Goal: Information Seeking & Learning: Learn about a topic

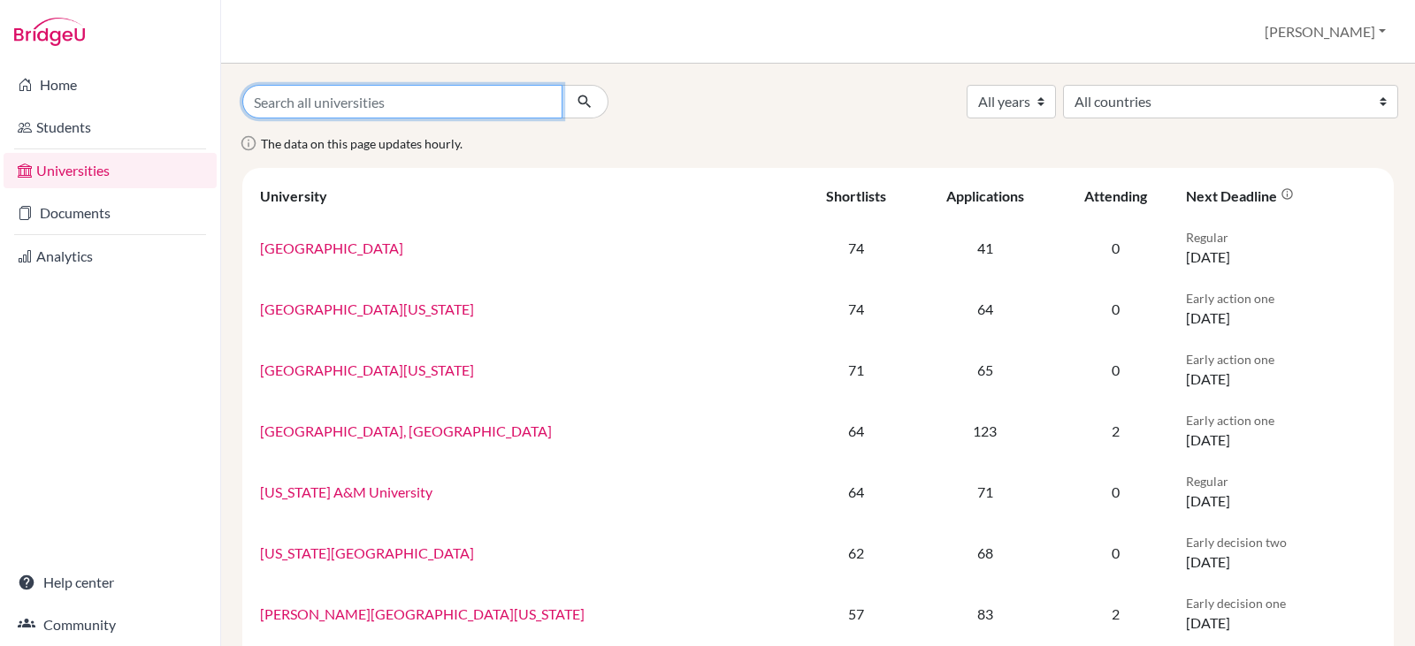
click at [291, 102] on input "Search all universities" at bounding box center [402, 102] width 320 height 34
type input "notre dame"
click at [583, 104] on icon "submit" at bounding box center [585, 102] width 18 height 18
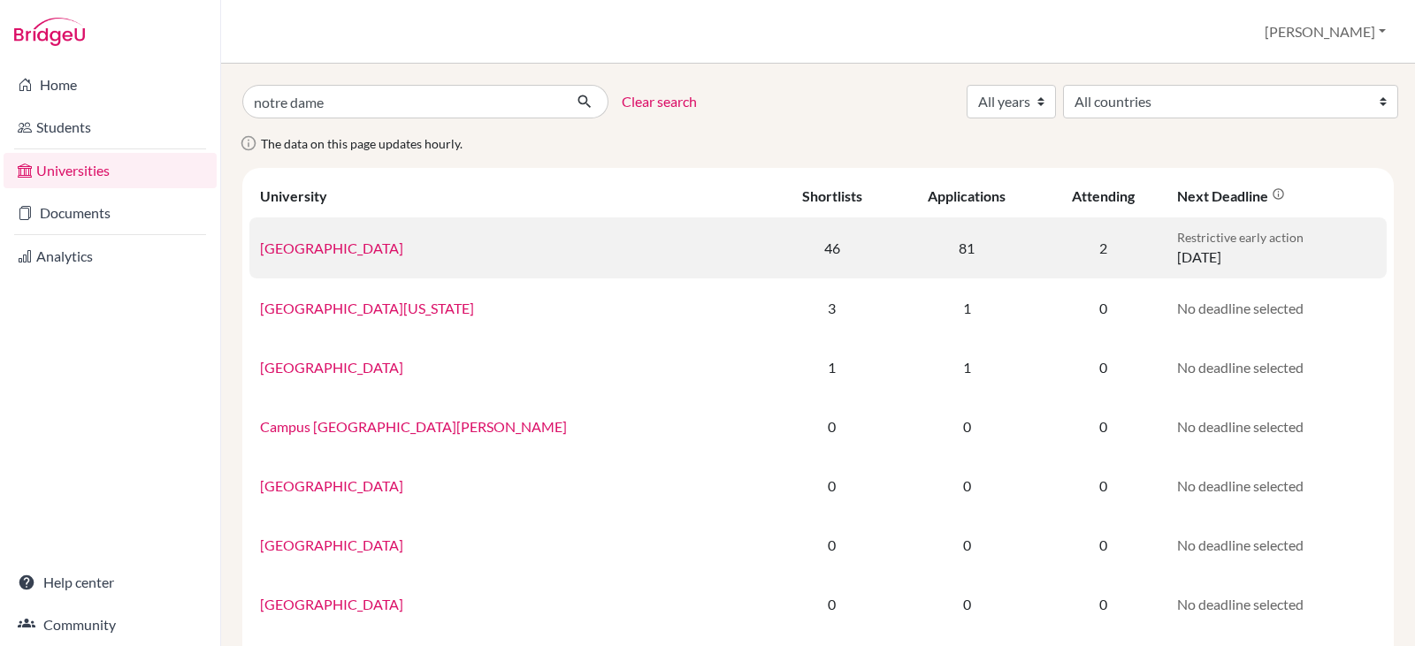
click at [371, 249] on link "University of Notre Dame" at bounding box center [331, 248] width 143 height 17
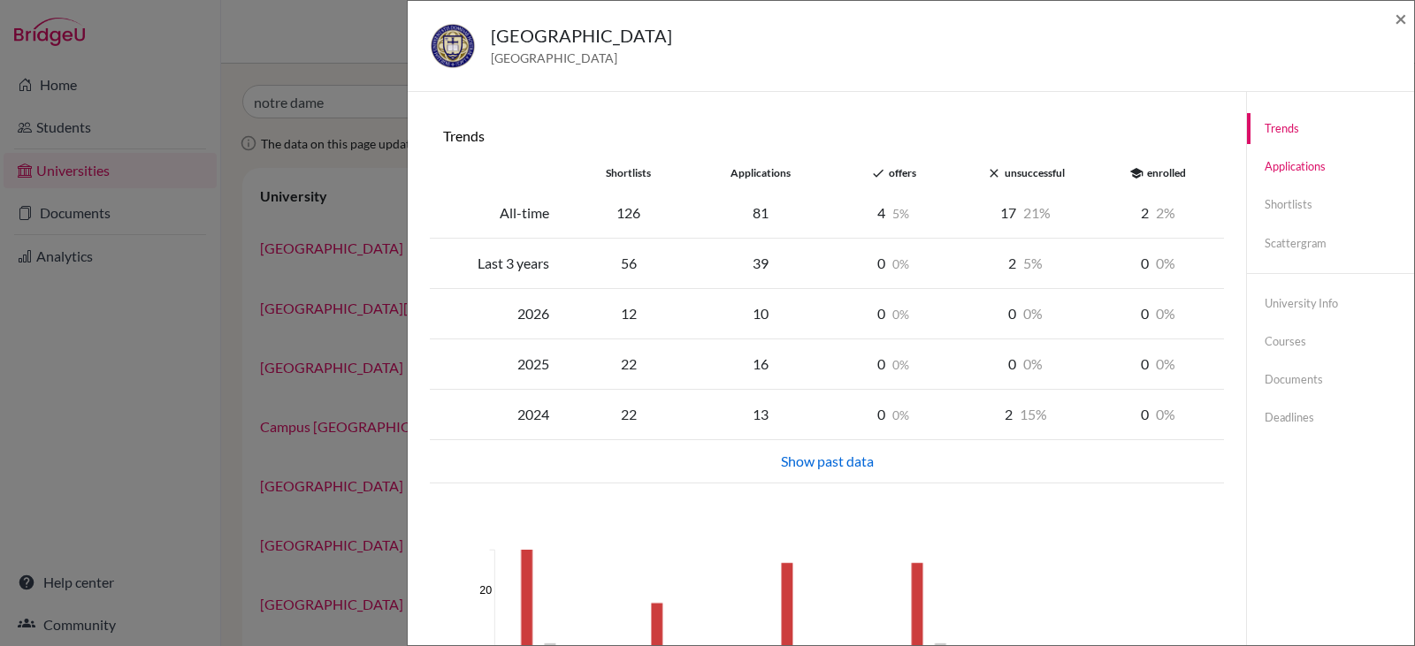
click at [1297, 164] on link "Applications" at bounding box center [1330, 166] width 167 height 31
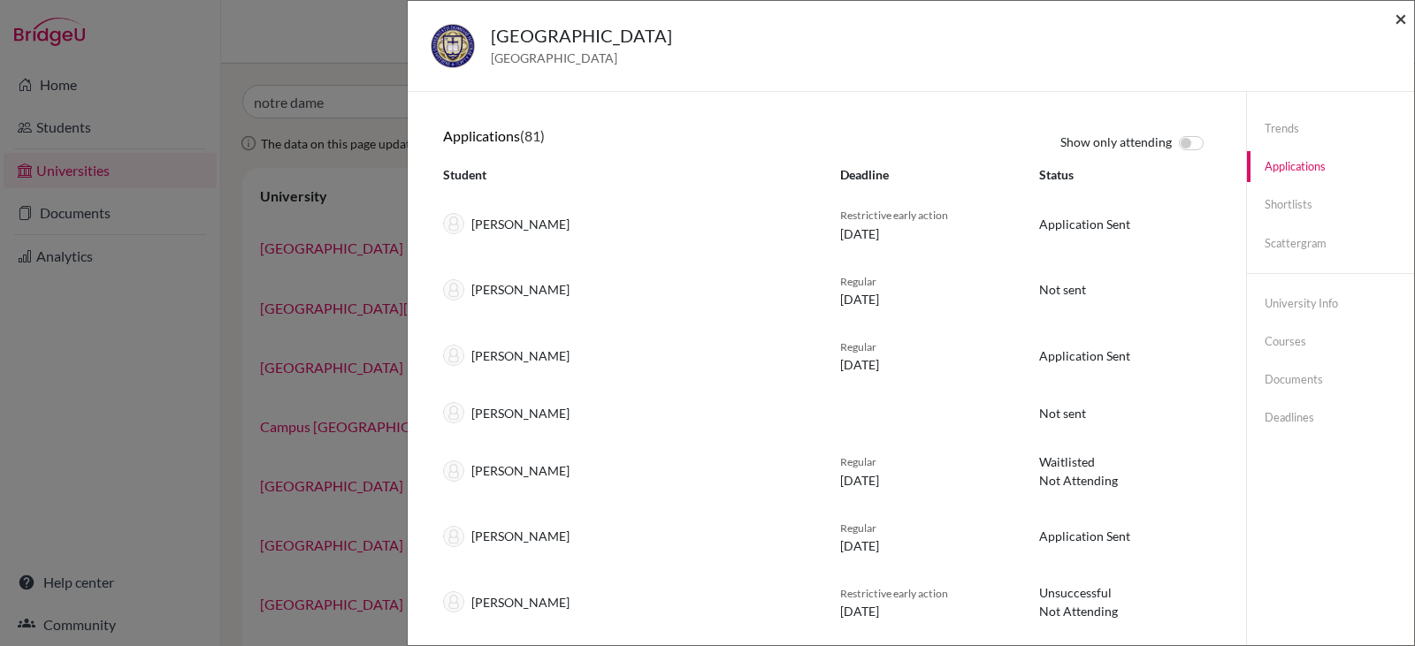
click at [1401, 17] on span "×" at bounding box center [1401, 18] width 12 height 26
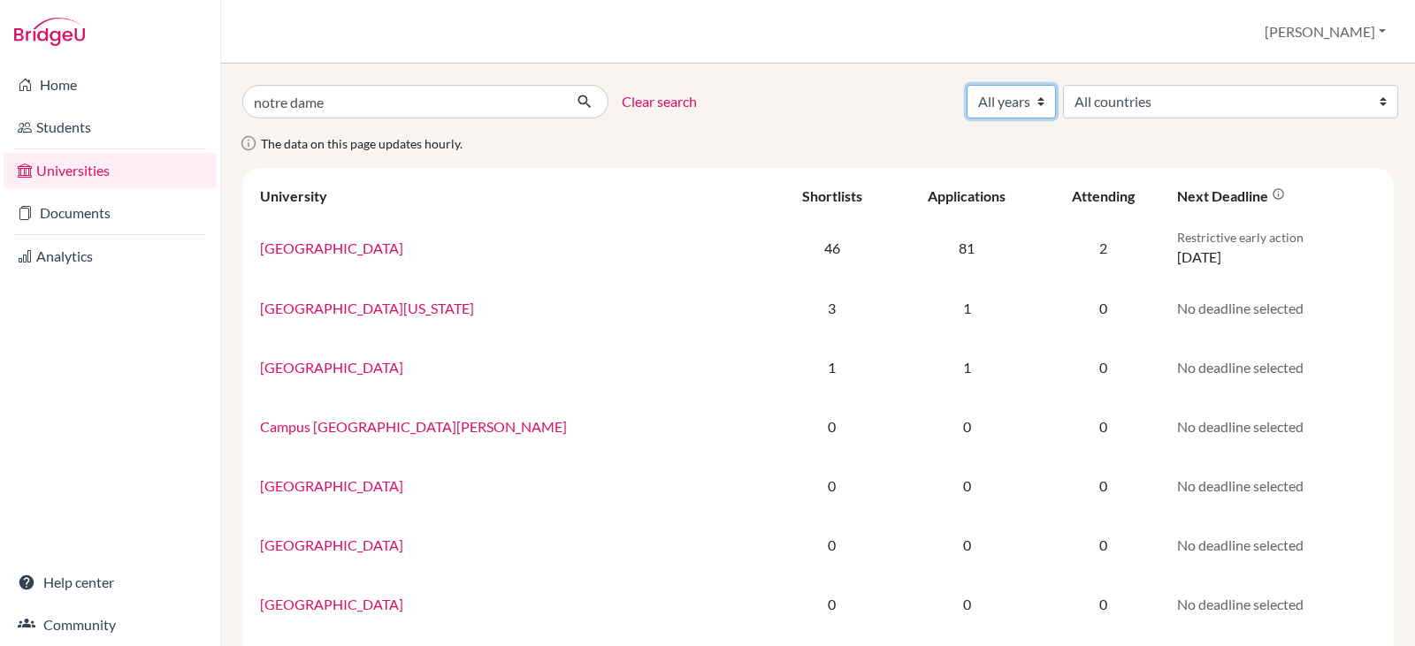
click at [1056, 98] on select "All years 2027 2026 2025 2024 2023 2022 2021 2020 2019 2018" at bounding box center [1011, 102] width 89 height 34
select select "2026"
click at [1056, 85] on select "All years 2027 2026 2025 2024 2023 2022 2021 2020 2019 2018" at bounding box center [1011, 102] width 89 height 34
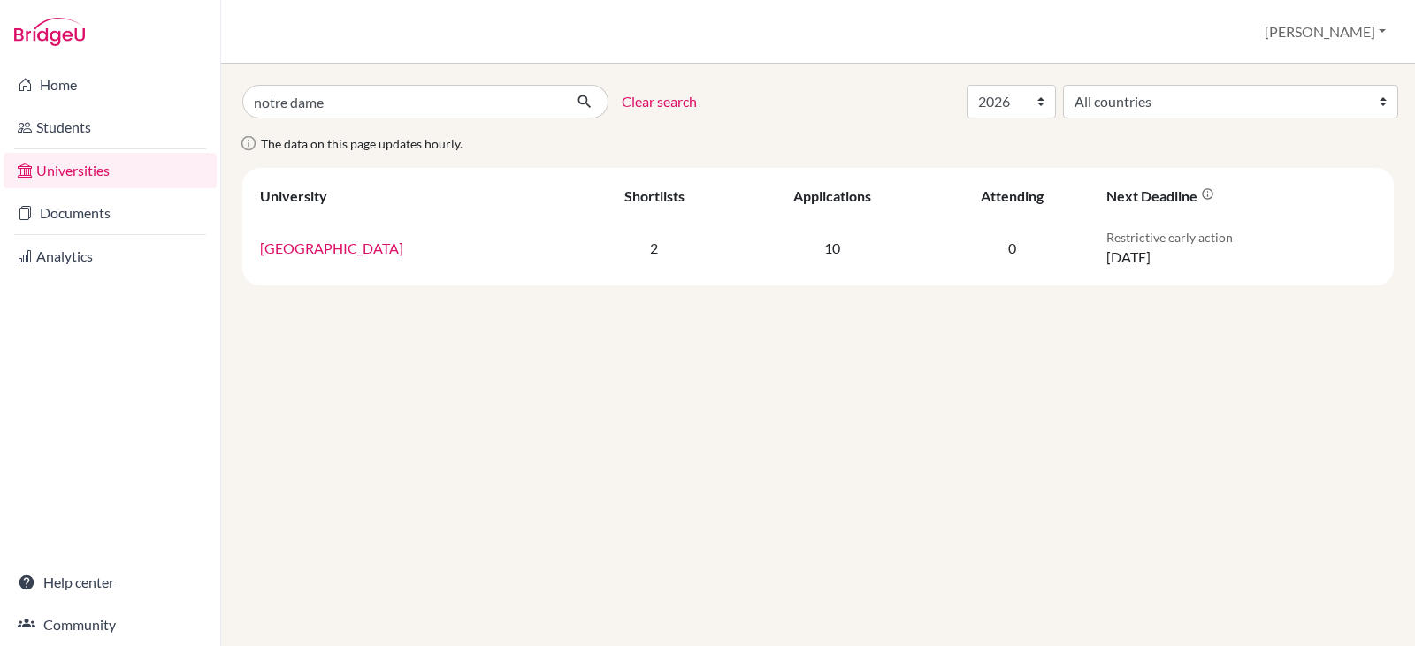
select select "2026"
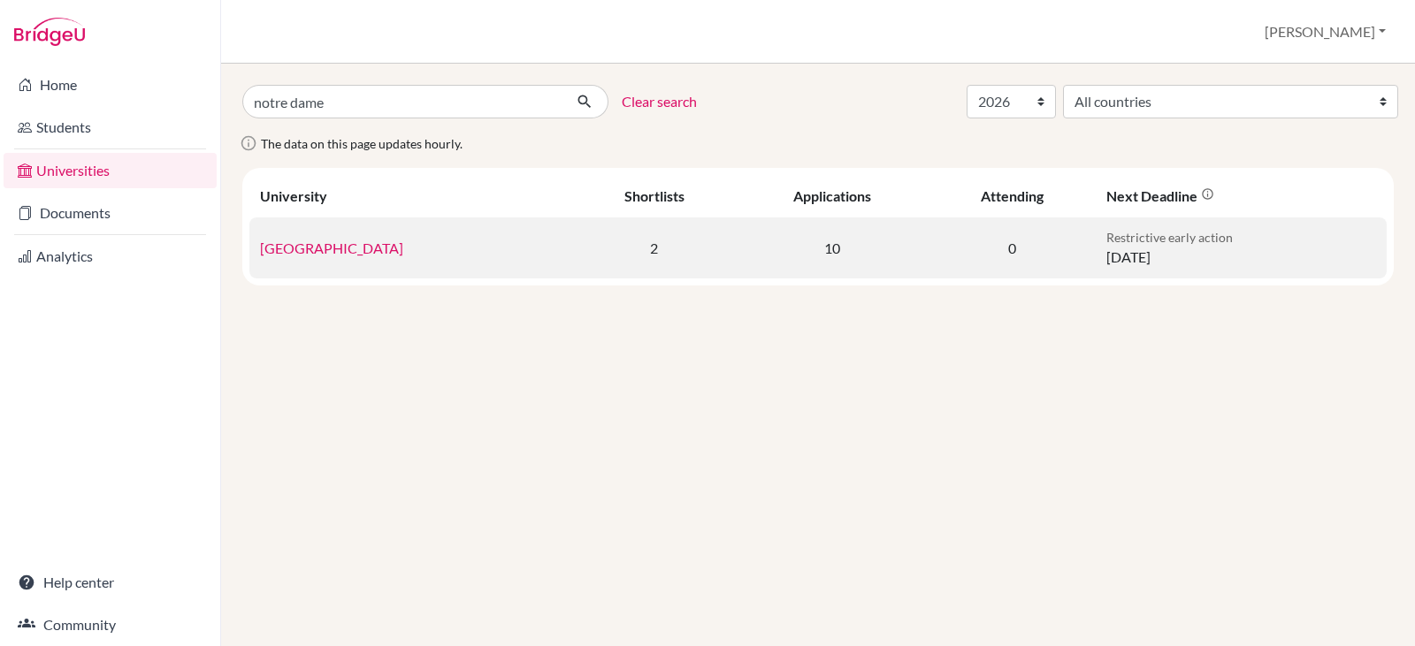
click at [333, 249] on link "University of Notre Dame" at bounding box center [331, 248] width 143 height 17
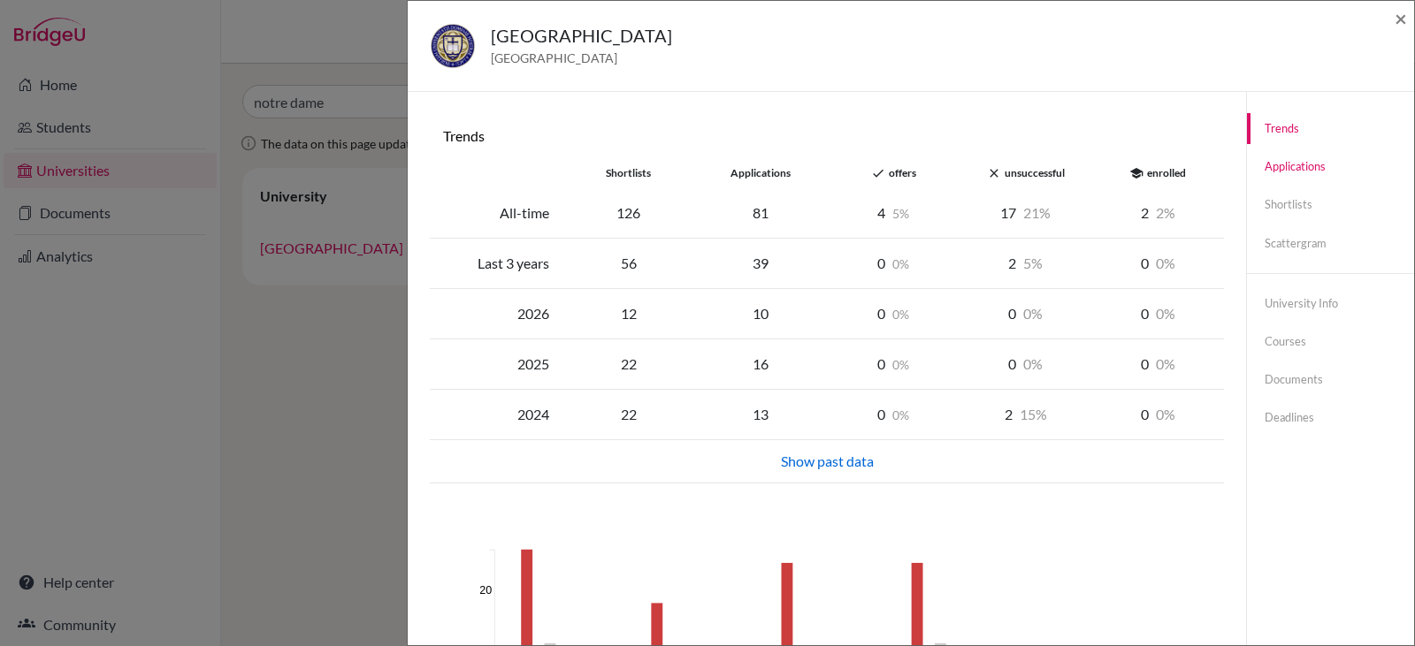
click at [1274, 162] on link "Applications" at bounding box center [1330, 166] width 167 height 31
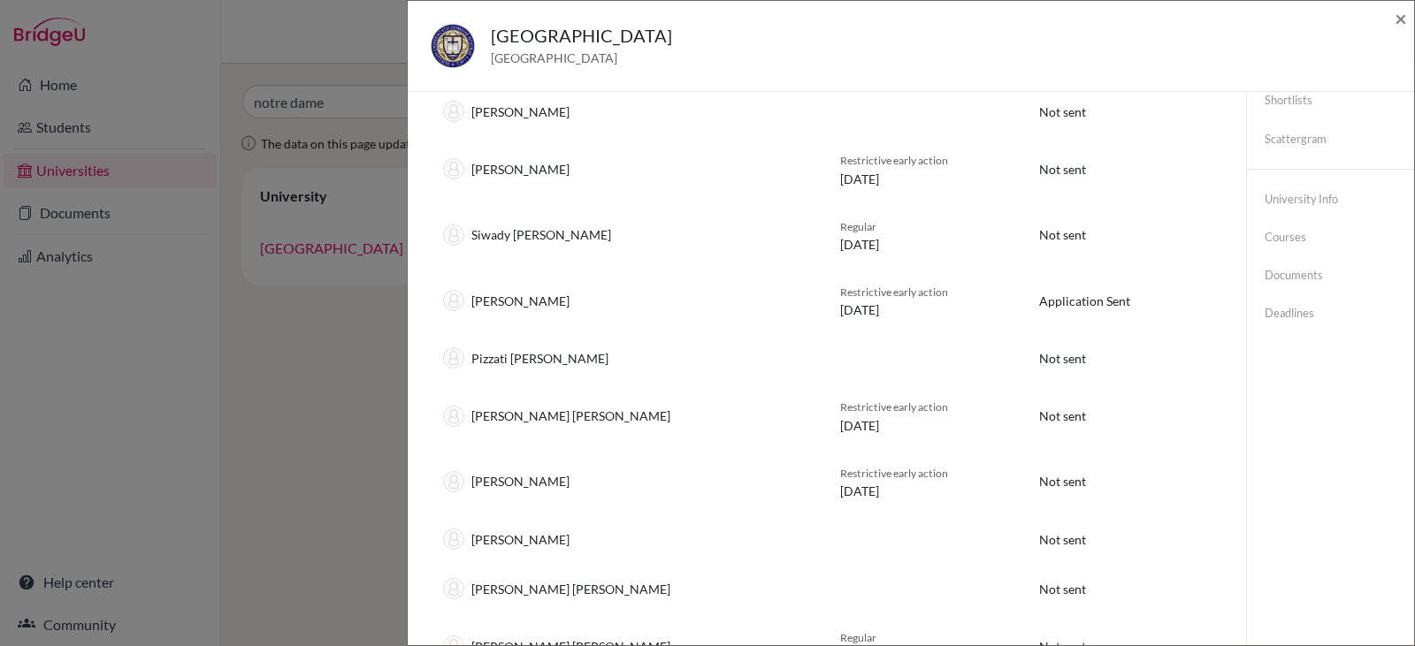
scroll to position [106, 0]
click at [1400, 24] on span "×" at bounding box center [1401, 18] width 12 height 26
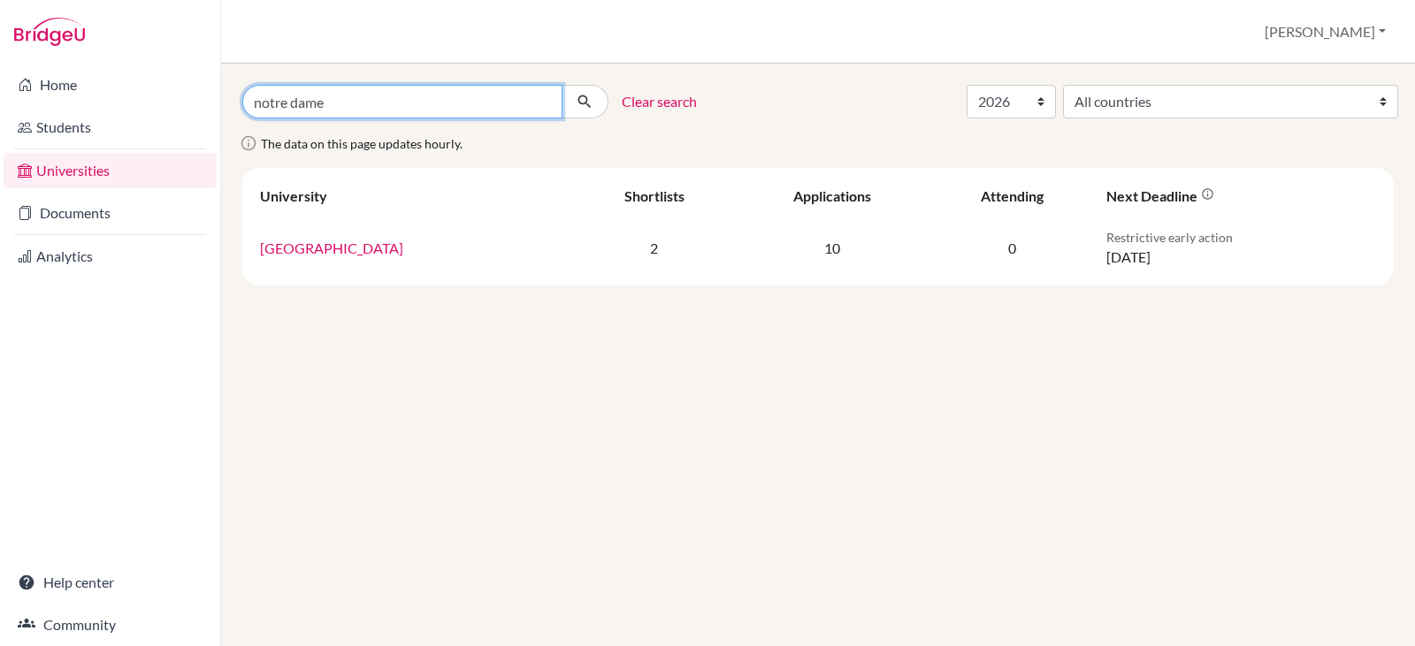
click at [375, 104] on input "notre dame" at bounding box center [402, 102] width 320 height 34
type input "n"
type input "[GEOGRAPHIC_DATA][US_STATE]"
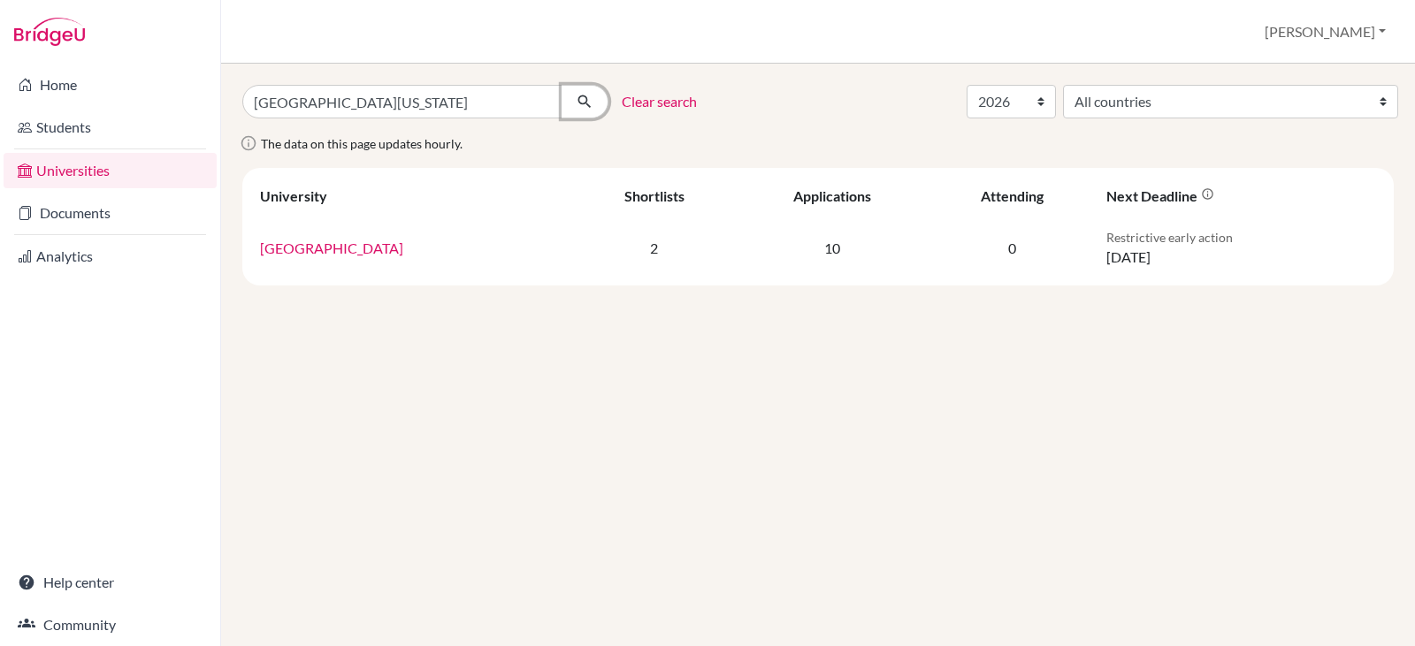
click at [581, 97] on icon "submit" at bounding box center [585, 102] width 18 height 18
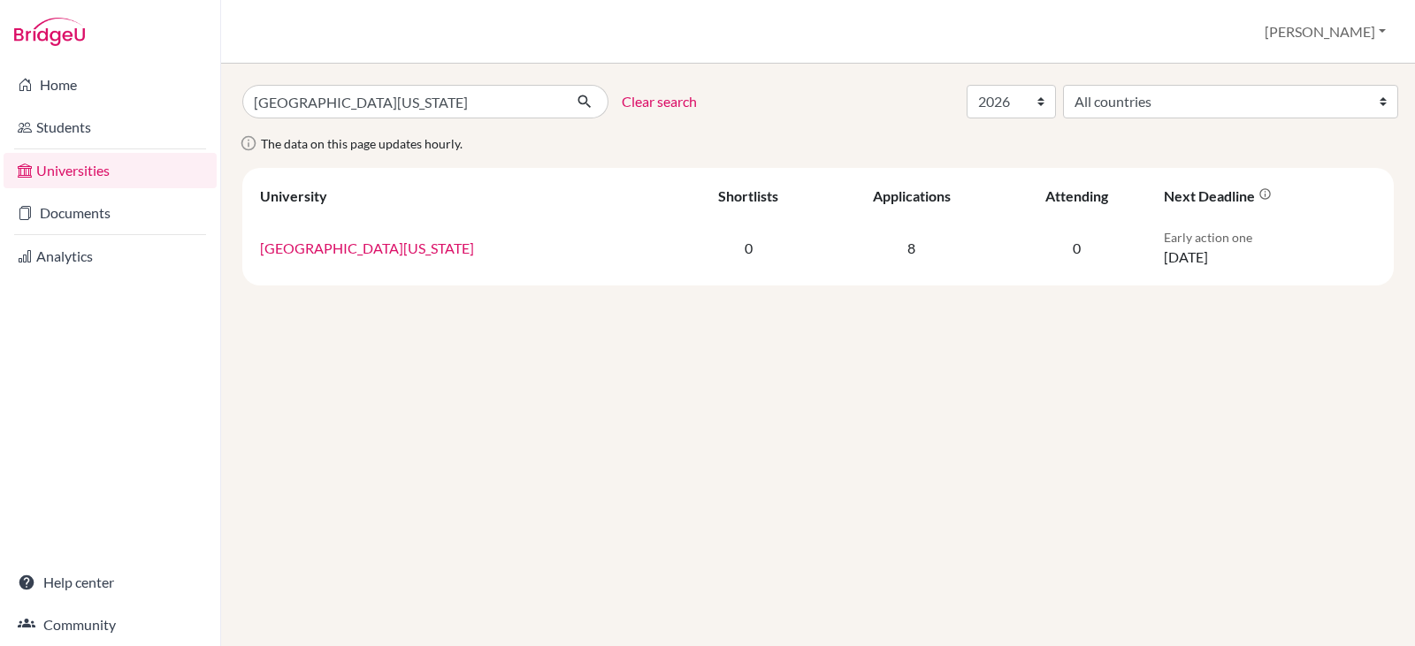
select select "2026"
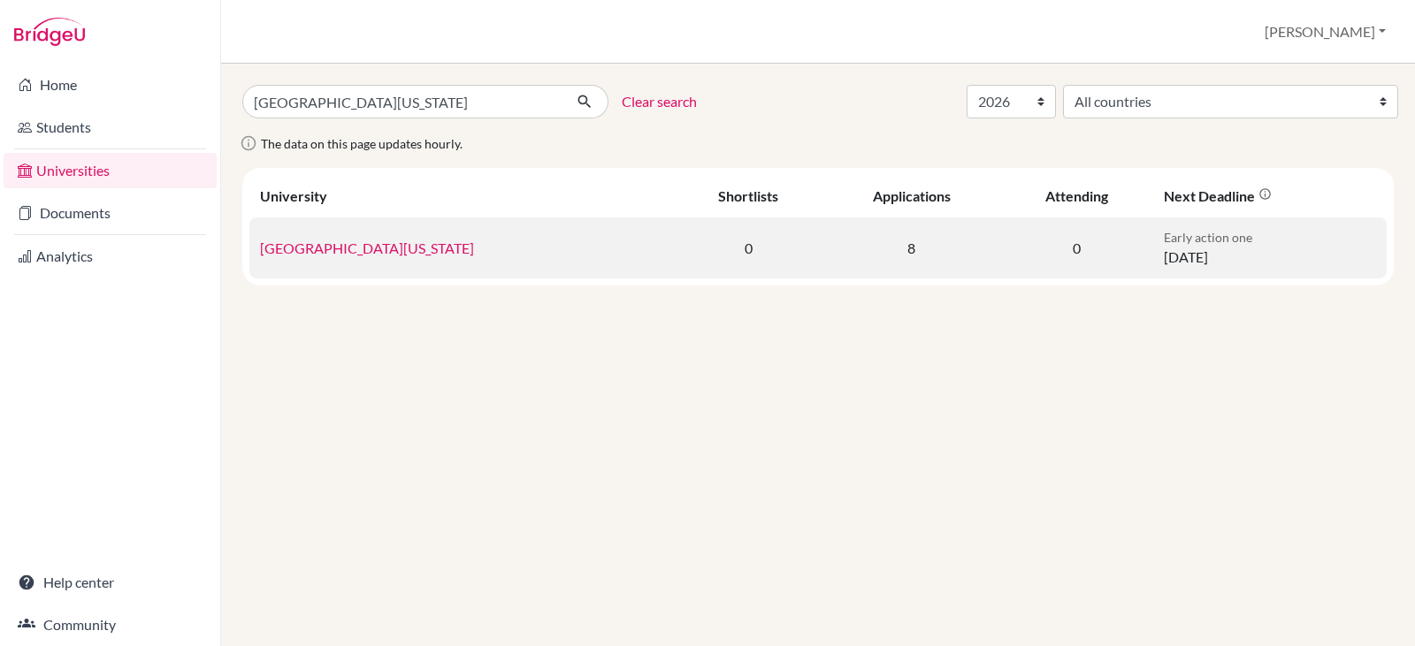
click at [372, 247] on link "[GEOGRAPHIC_DATA][US_STATE]" at bounding box center [367, 248] width 214 height 17
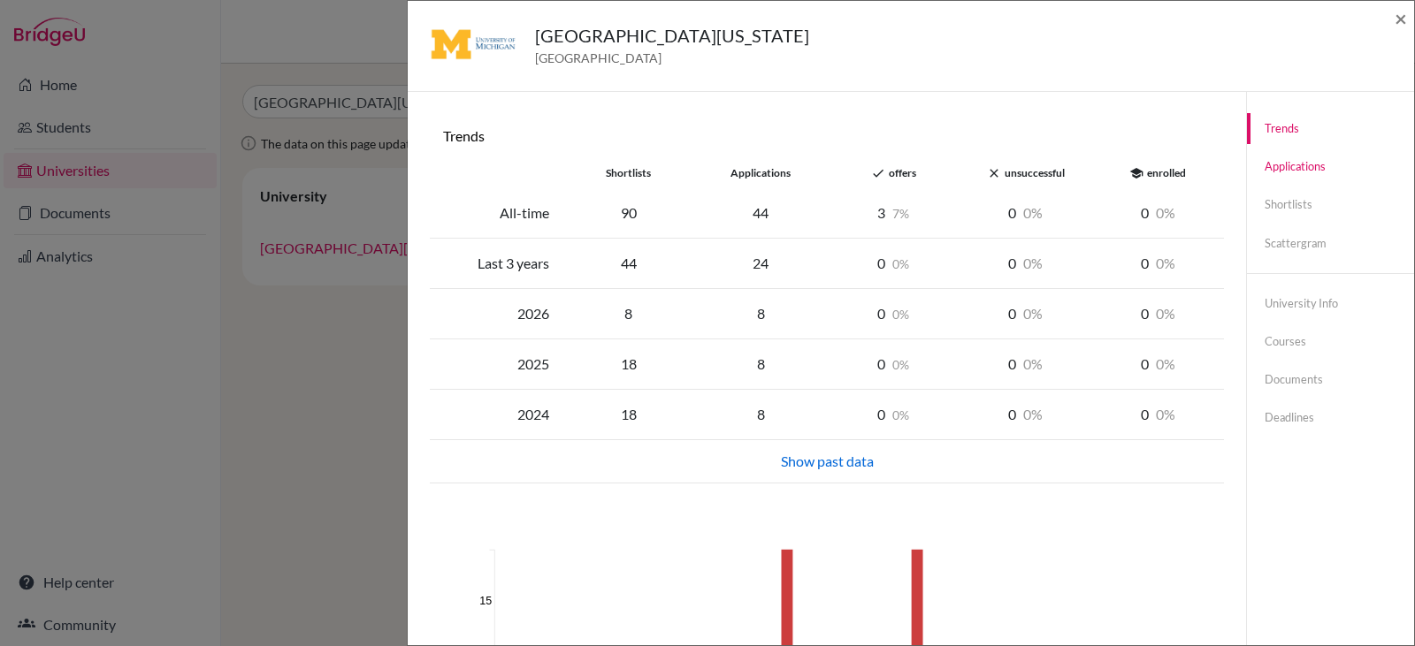
click at [1287, 163] on link "Applications" at bounding box center [1330, 166] width 167 height 31
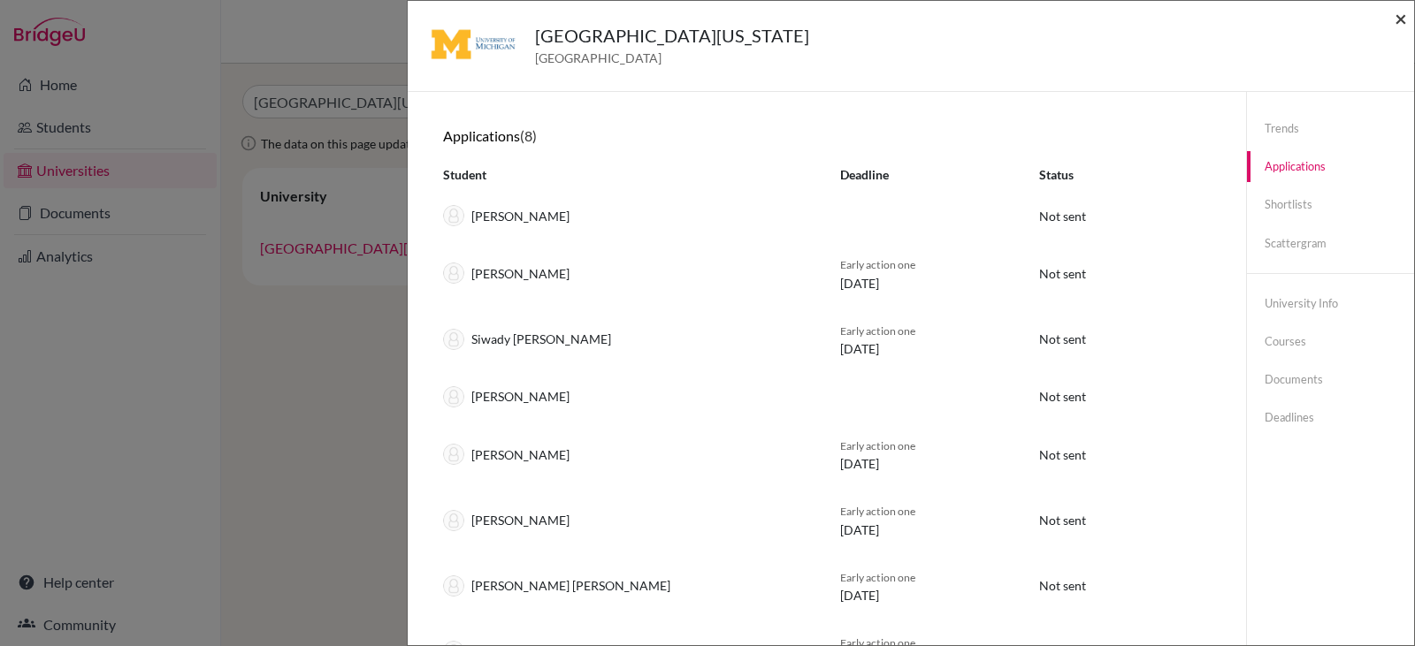
click at [1397, 21] on span "×" at bounding box center [1401, 18] width 12 height 26
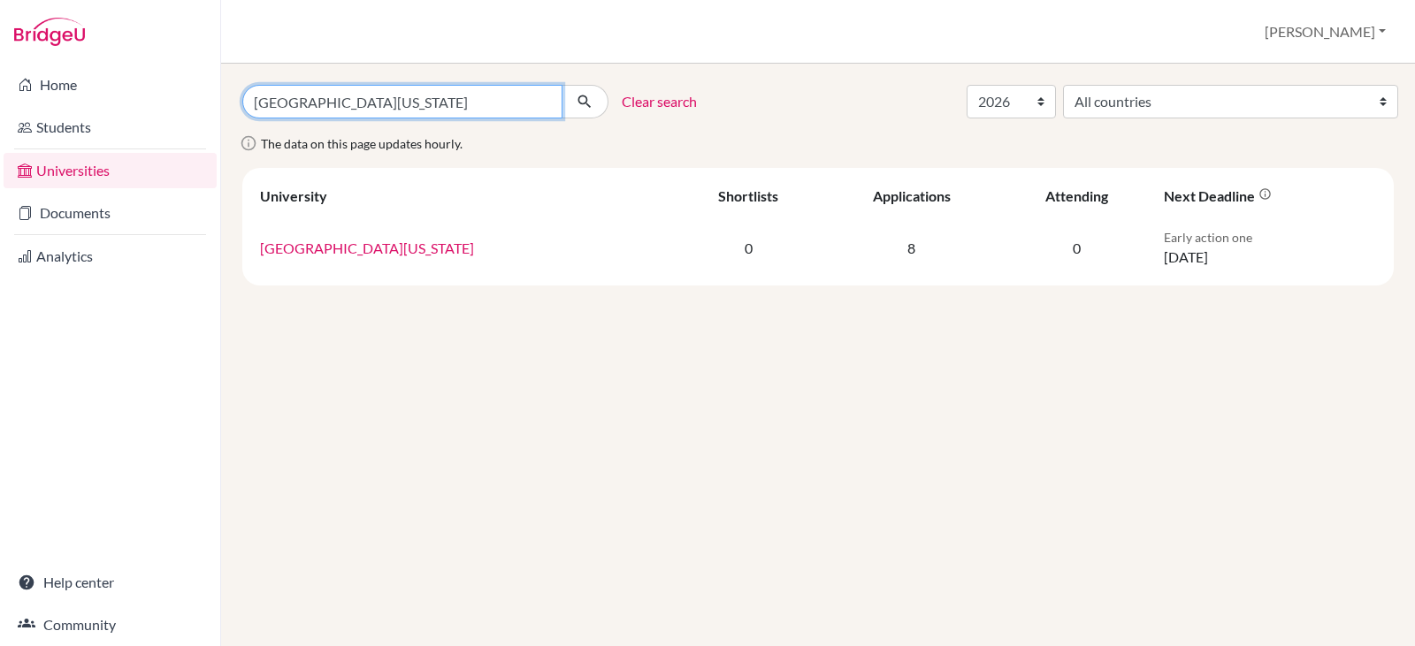
click at [409, 107] on input "university of michigan" at bounding box center [402, 102] width 320 height 34
type input "cornell university"
click at [583, 102] on icon "submit" at bounding box center [585, 102] width 18 height 18
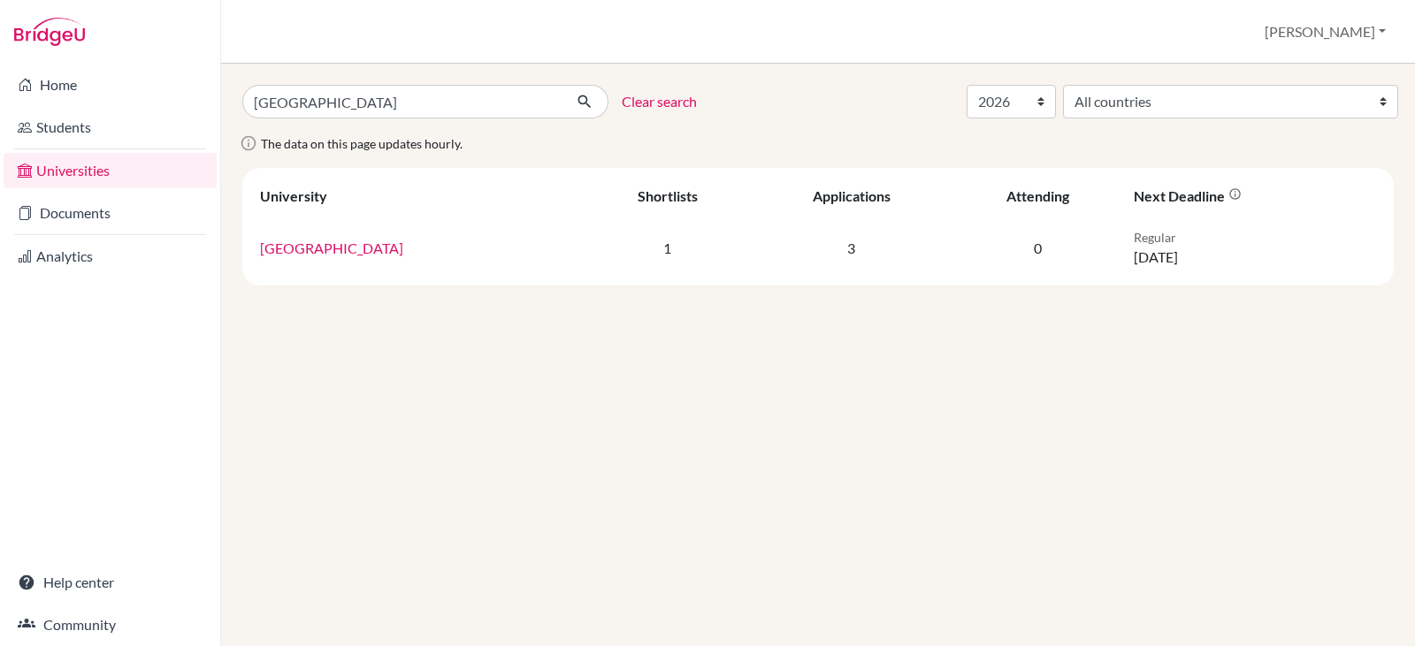
select select "2026"
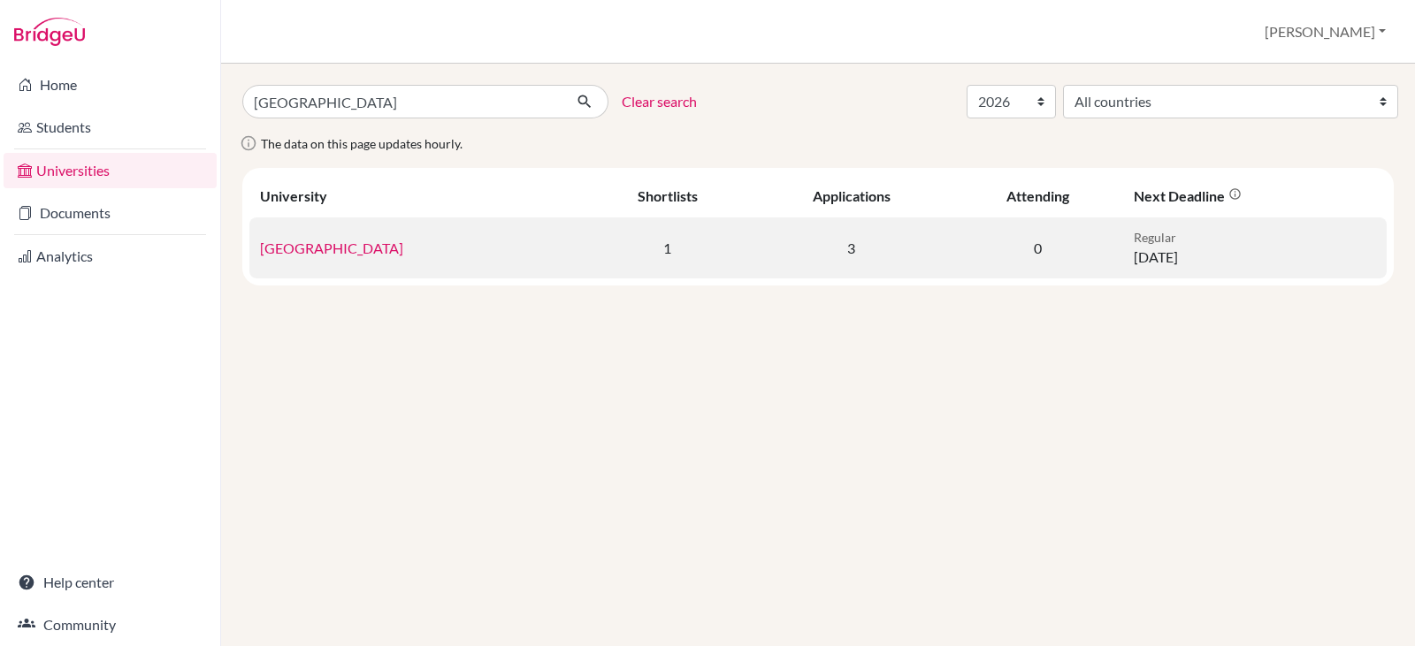
click at [294, 246] on link "Cornell University" at bounding box center [331, 248] width 143 height 17
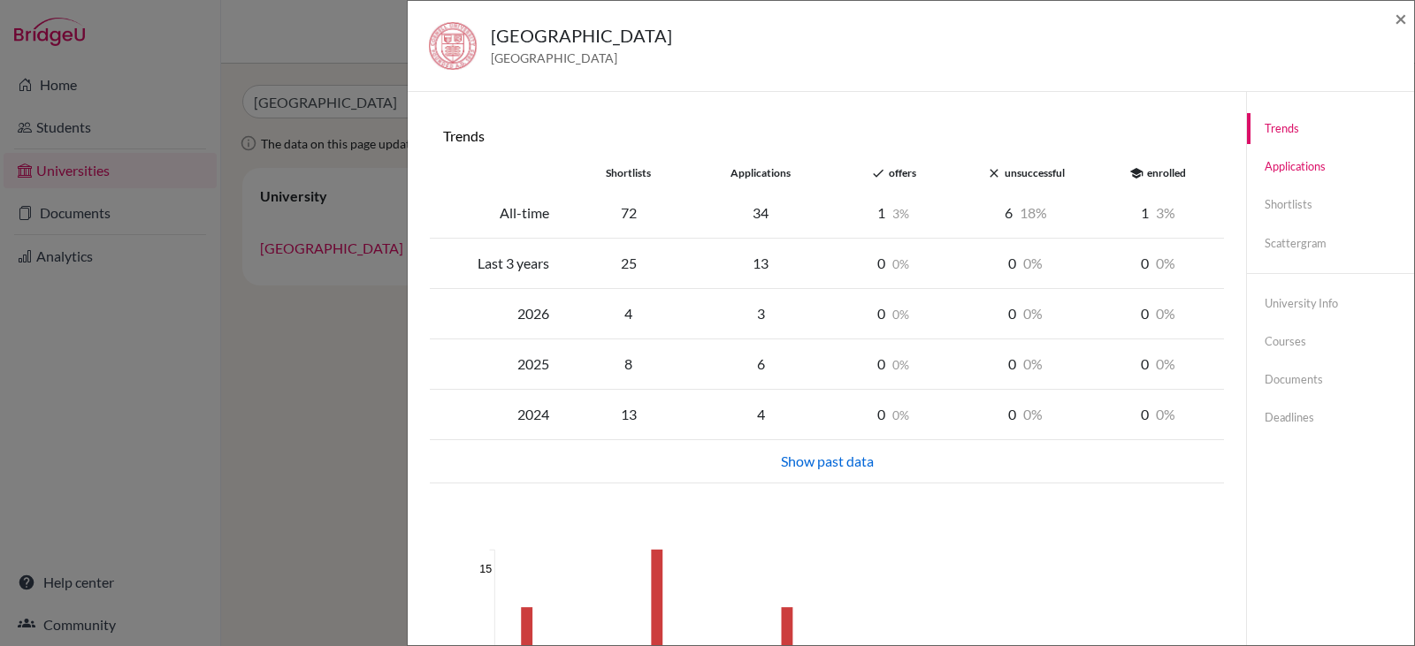
click at [1284, 164] on link "Applications" at bounding box center [1330, 166] width 167 height 31
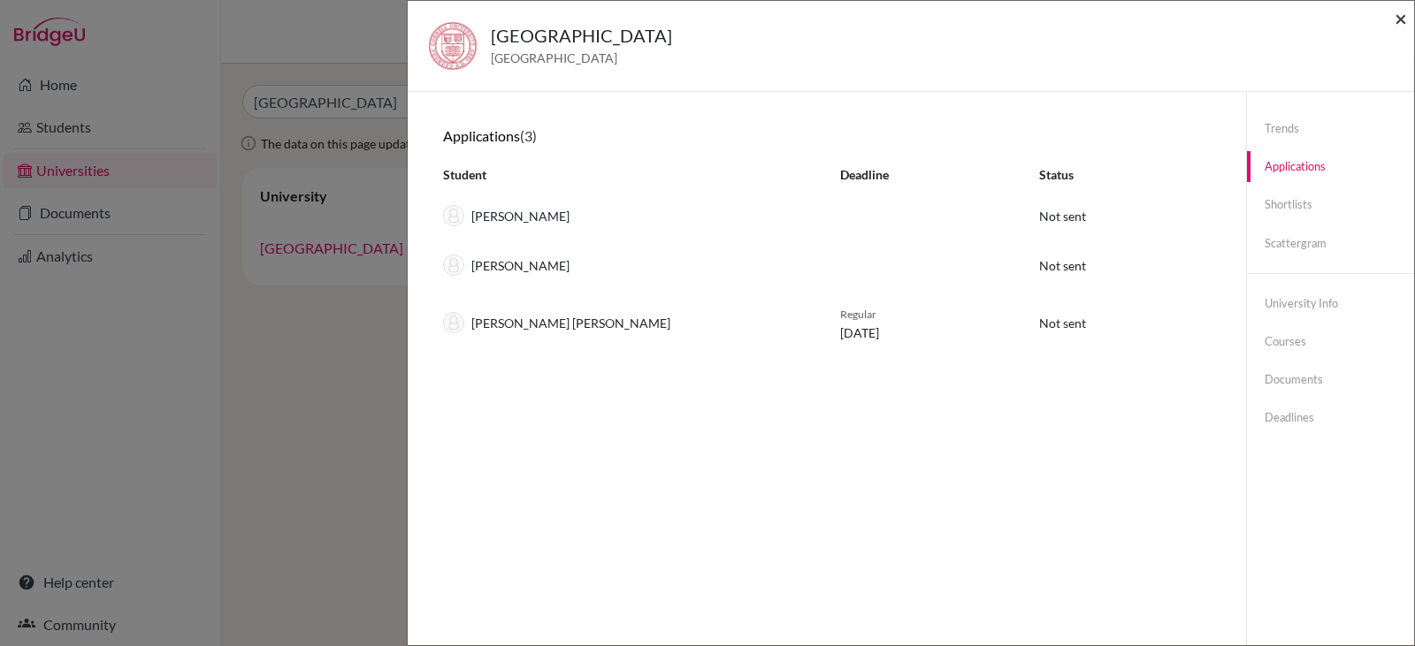
click at [1397, 25] on span "×" at bounding box center [1401, 18] width 12 height 26
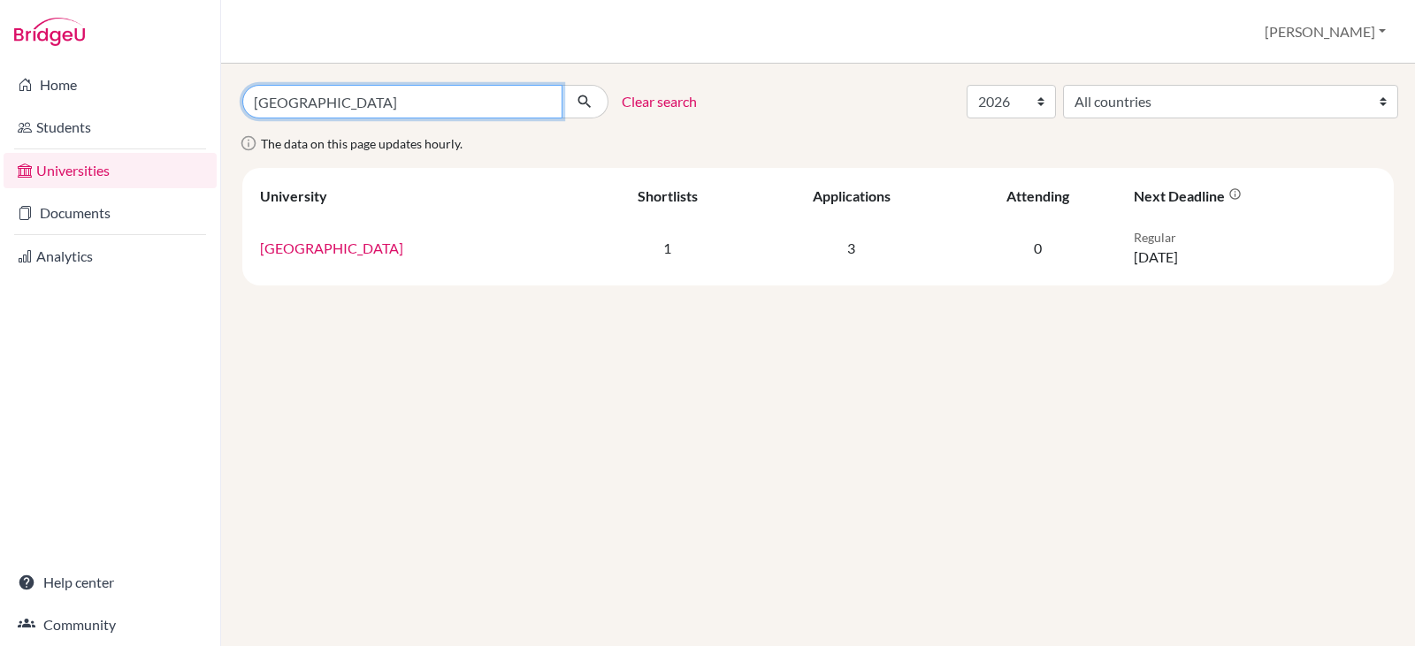
click at [376, 108] on input "cornell university" at bounding box center [402, 102] width 320 height 34
type input "university of virginia"
click at [585, 111] on button "submit" at bounding box center [585, 102] width 47 height 34
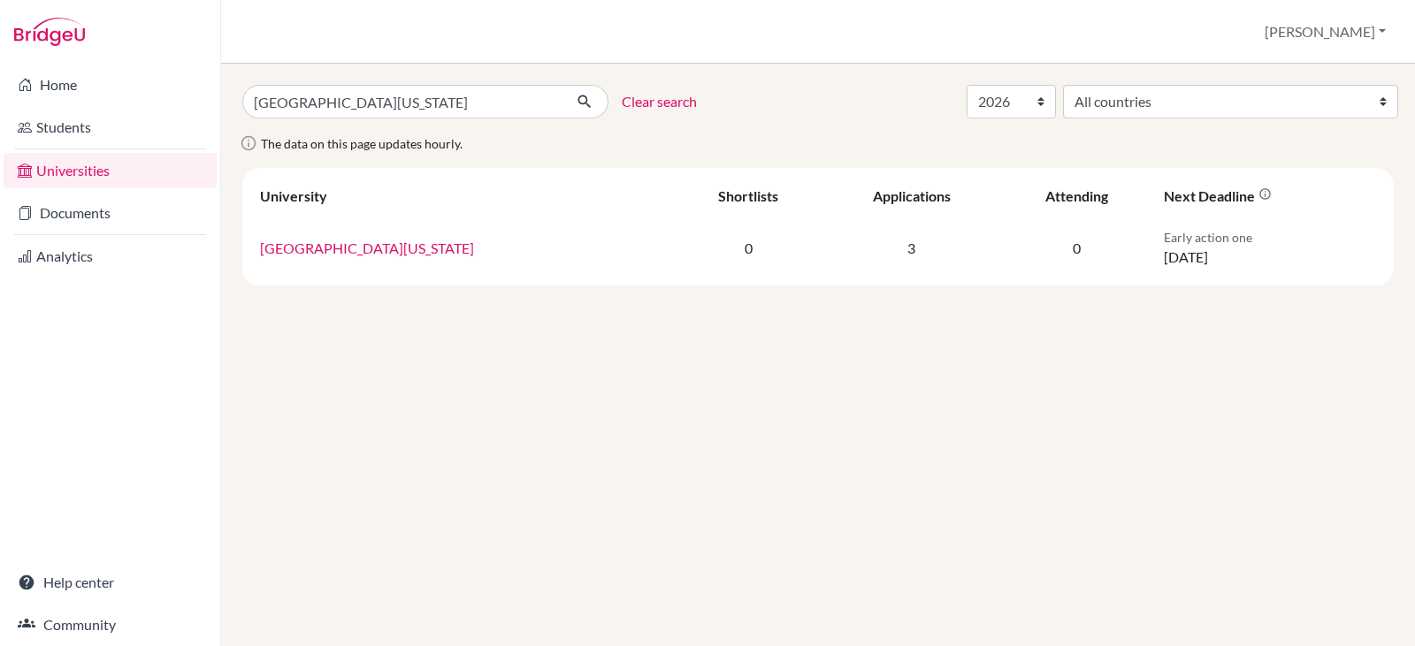
select select "2026"
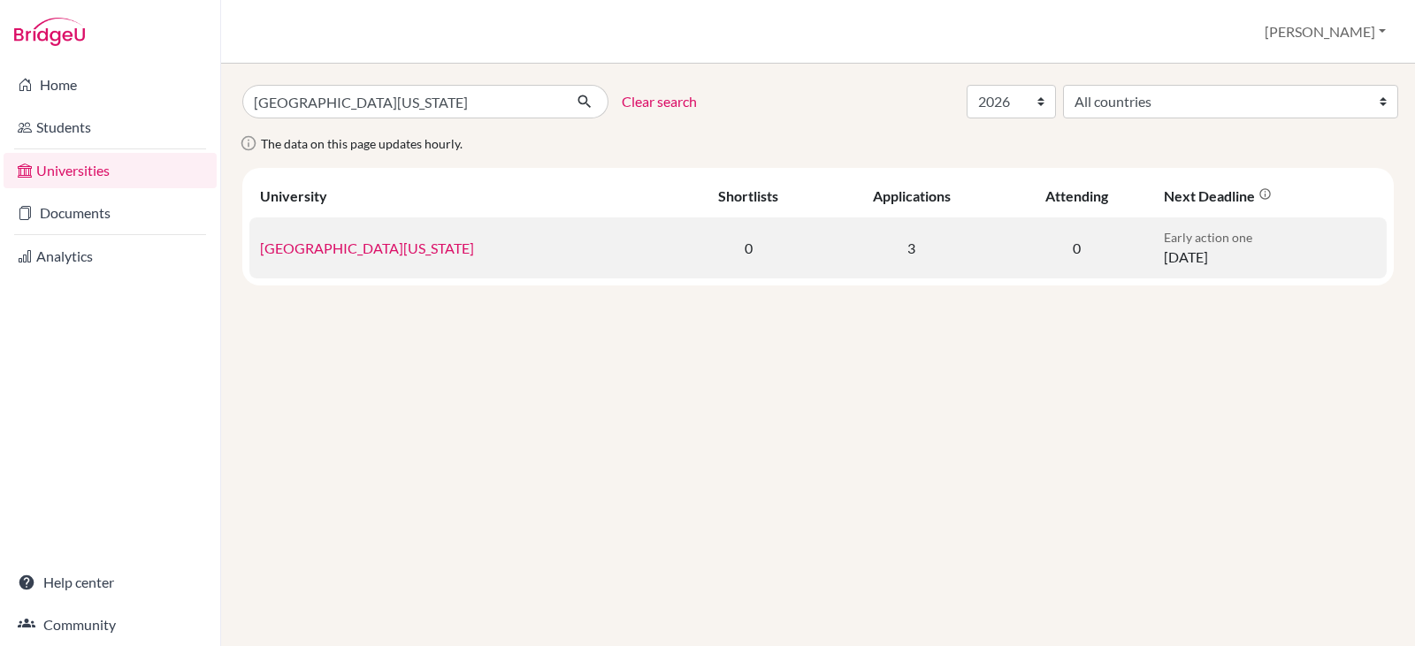
drag, startPoint x: 0, startPoint y: 0, endPoint x: 358, endPoint y: 245, distance: 433.9
click at [358, 245] on link "University of Virginia" at bounding box center [367, 248] width 214 height 17
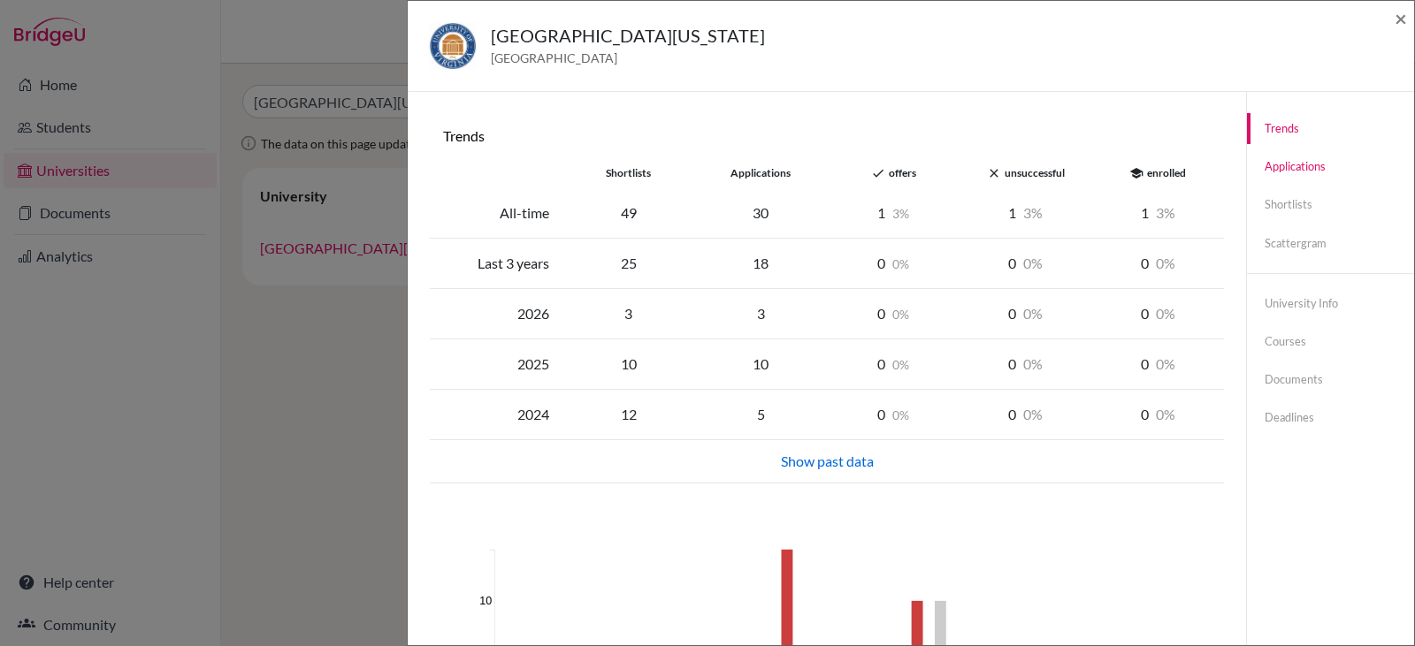
click at [1283, 166] on link "Applications" at bounding box center [1330, 166] width 167 height 31
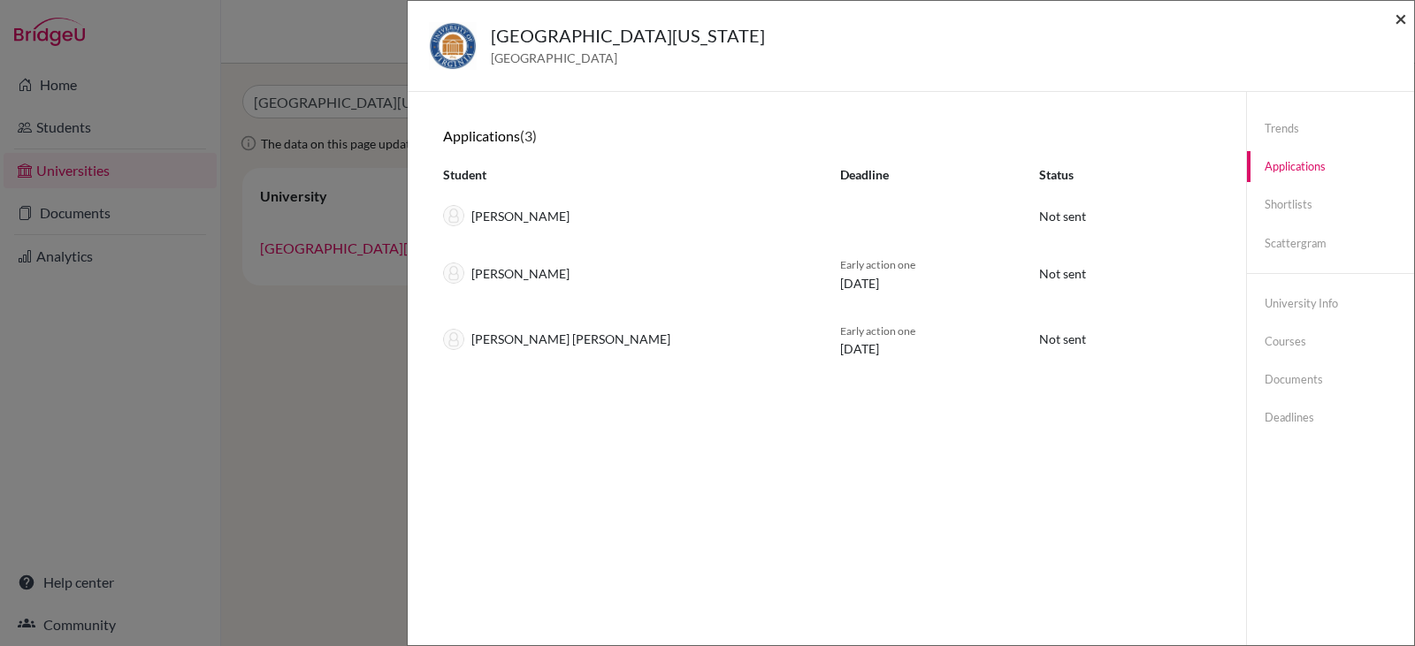
click at [1399, 11] on span "×" at bounding box center [1401, 18] width 12 height 26
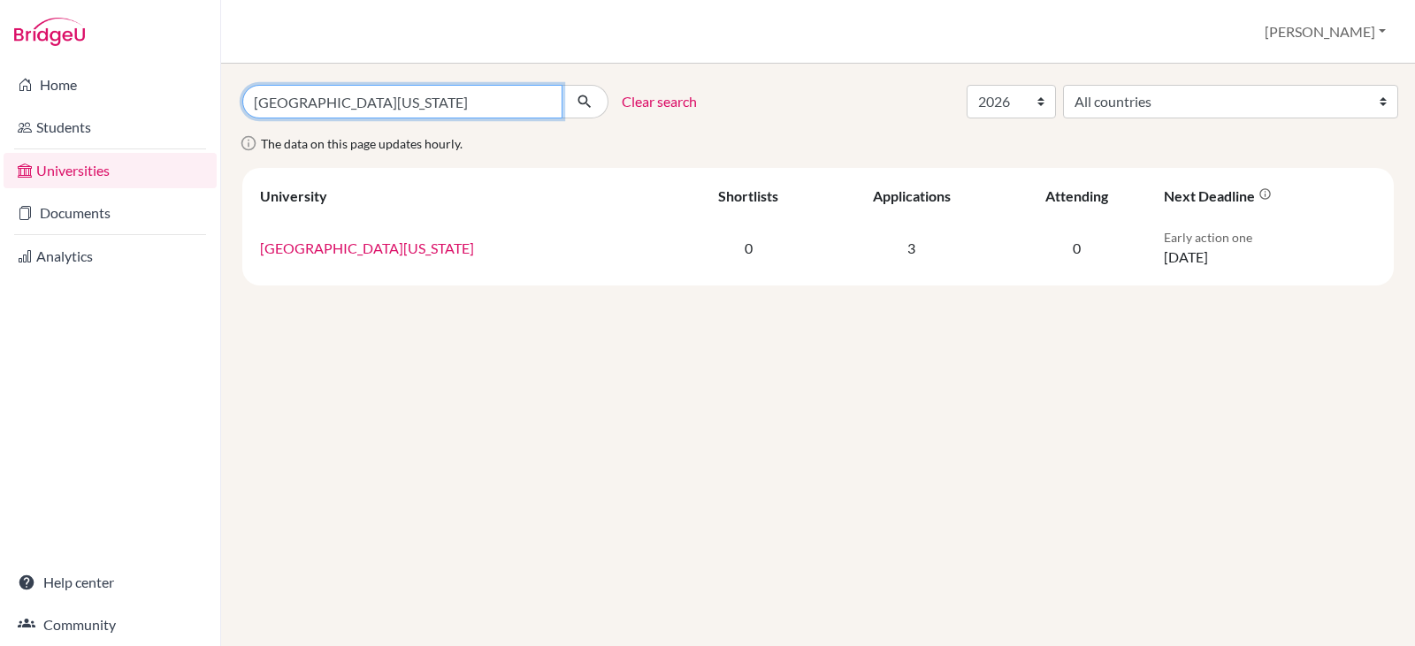
click at [401, 97] on input "university of virginia" at bounding box center [402, 102] width 320 height 34
type input "[GEOGRAPHIC_DATA]"
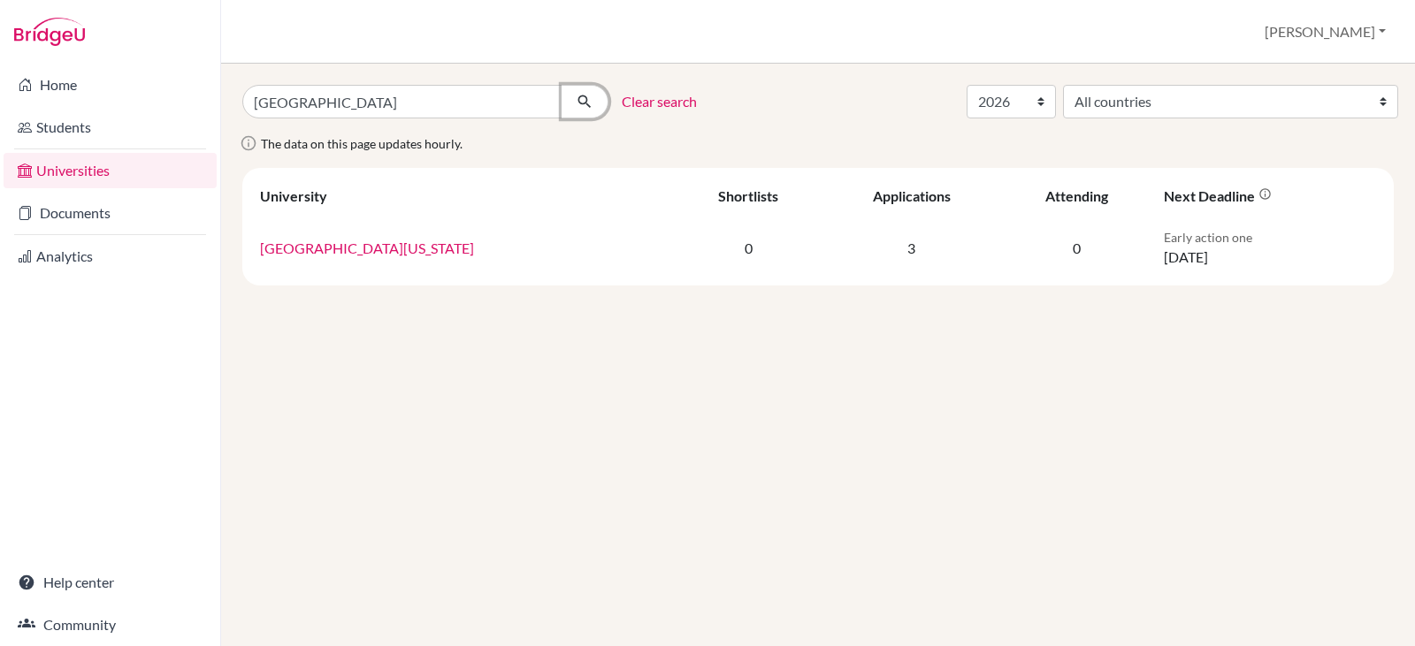
click at [580, 95] on icon "submit" at bounding box center [585, 102] width 18 height 18
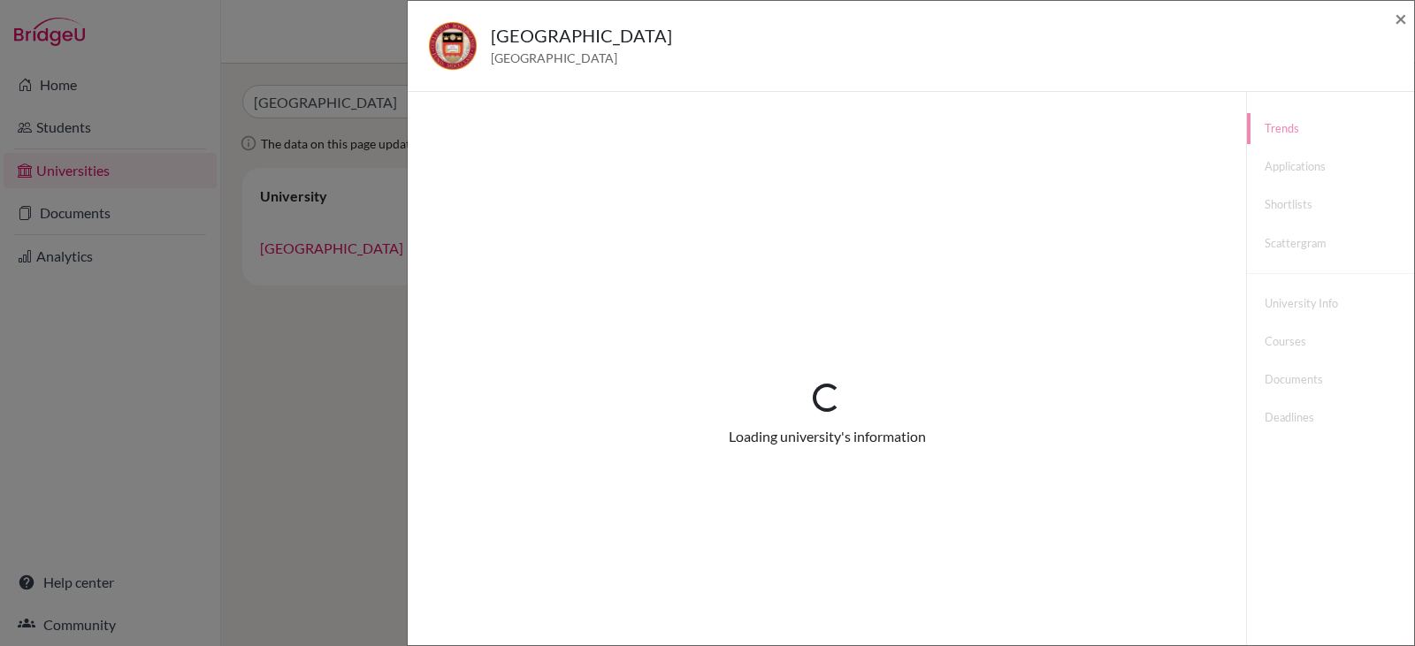
select select "2026"
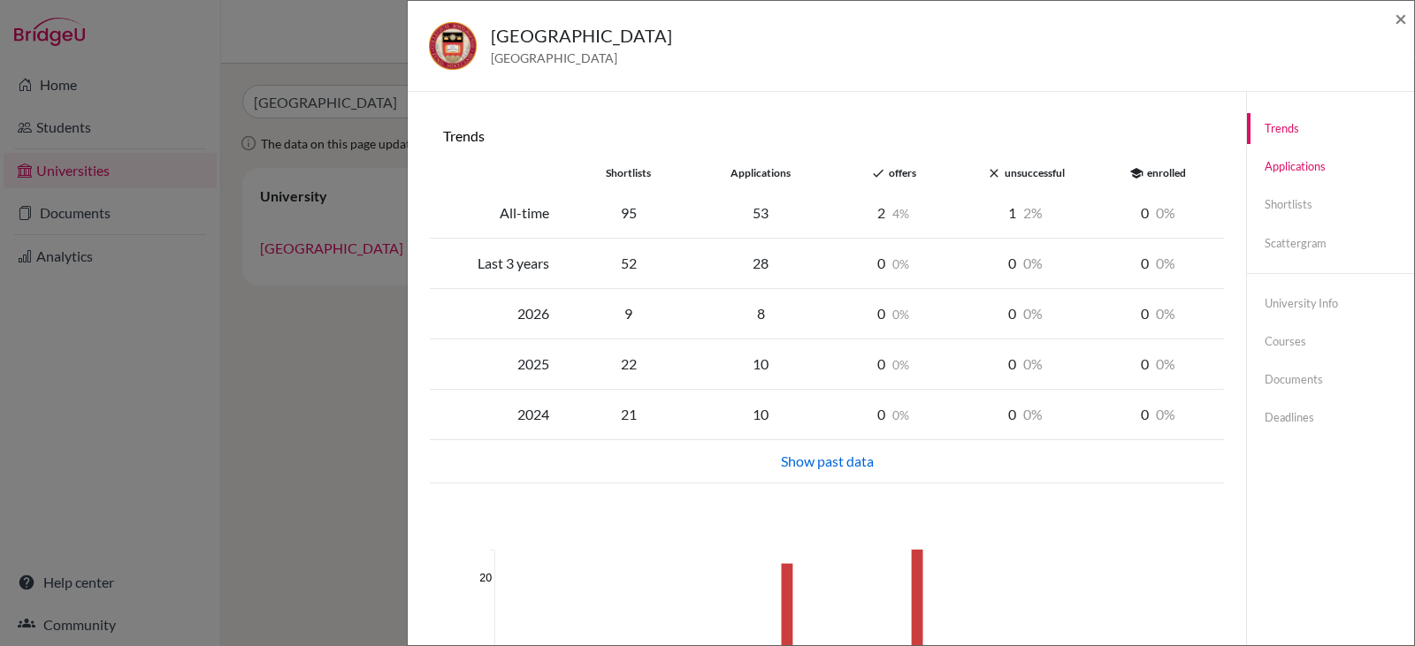
click at [1267, 164] on link "Applications" at bounding box center [1330, 166] width 167 height 31
